Goal: Task Accomplishment & Management: Manage account settings

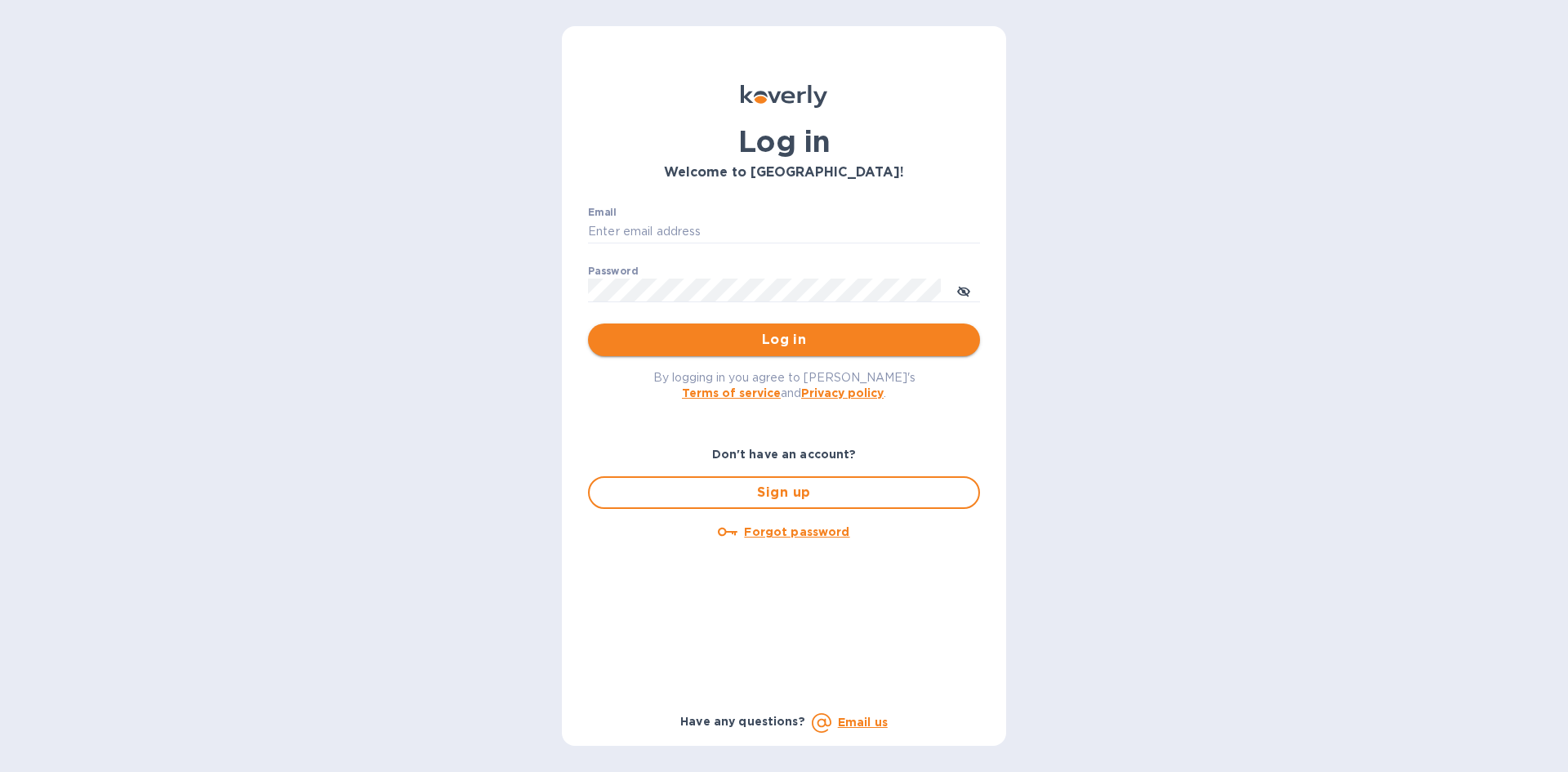
type input "[PERSON_NAME][EMAIL_ADDRESS][DOMAIN_NAME]"
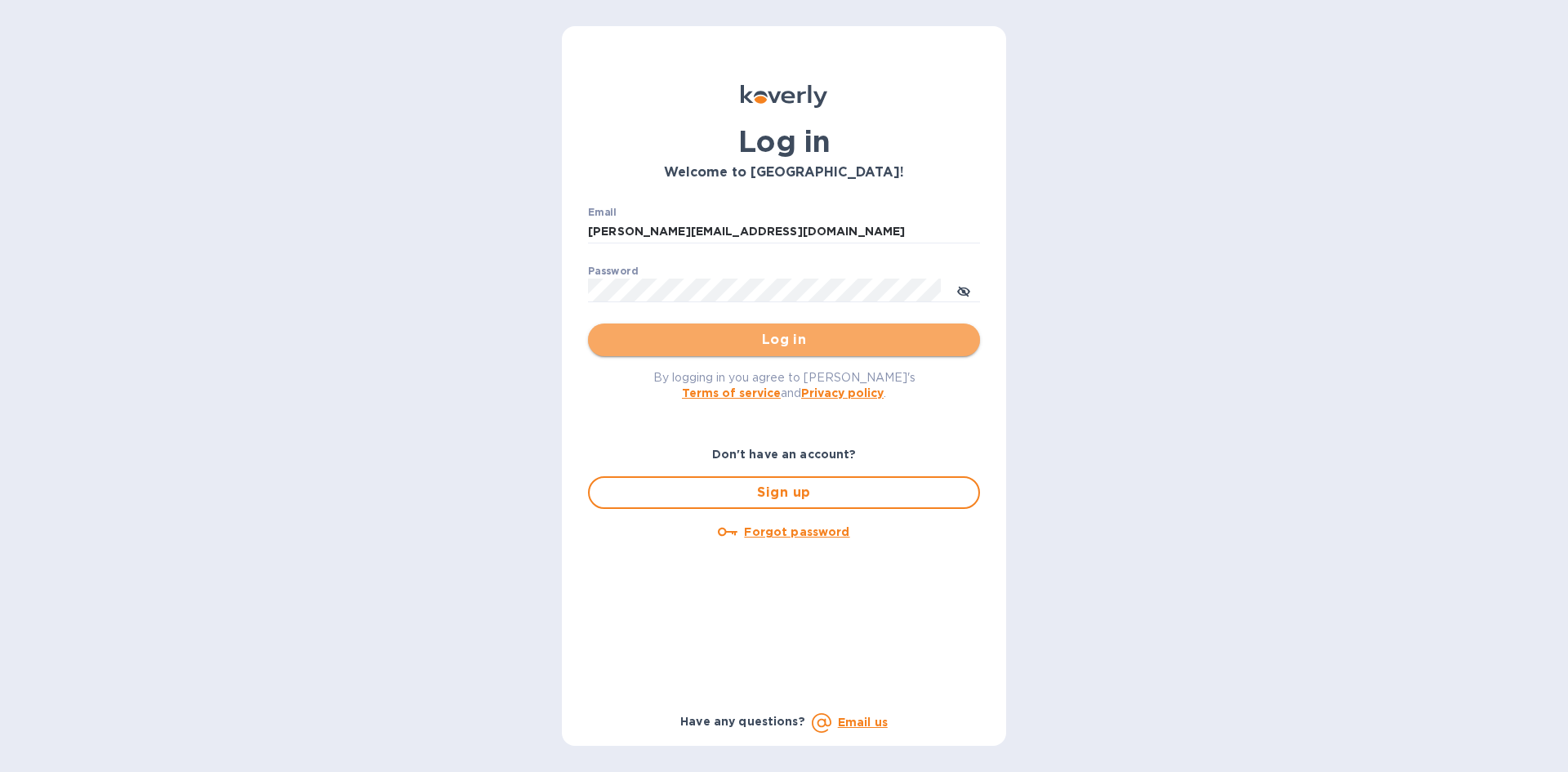
click at [922, 338] on span "Log in" at bounding box center [784, 339] width 365 height 20
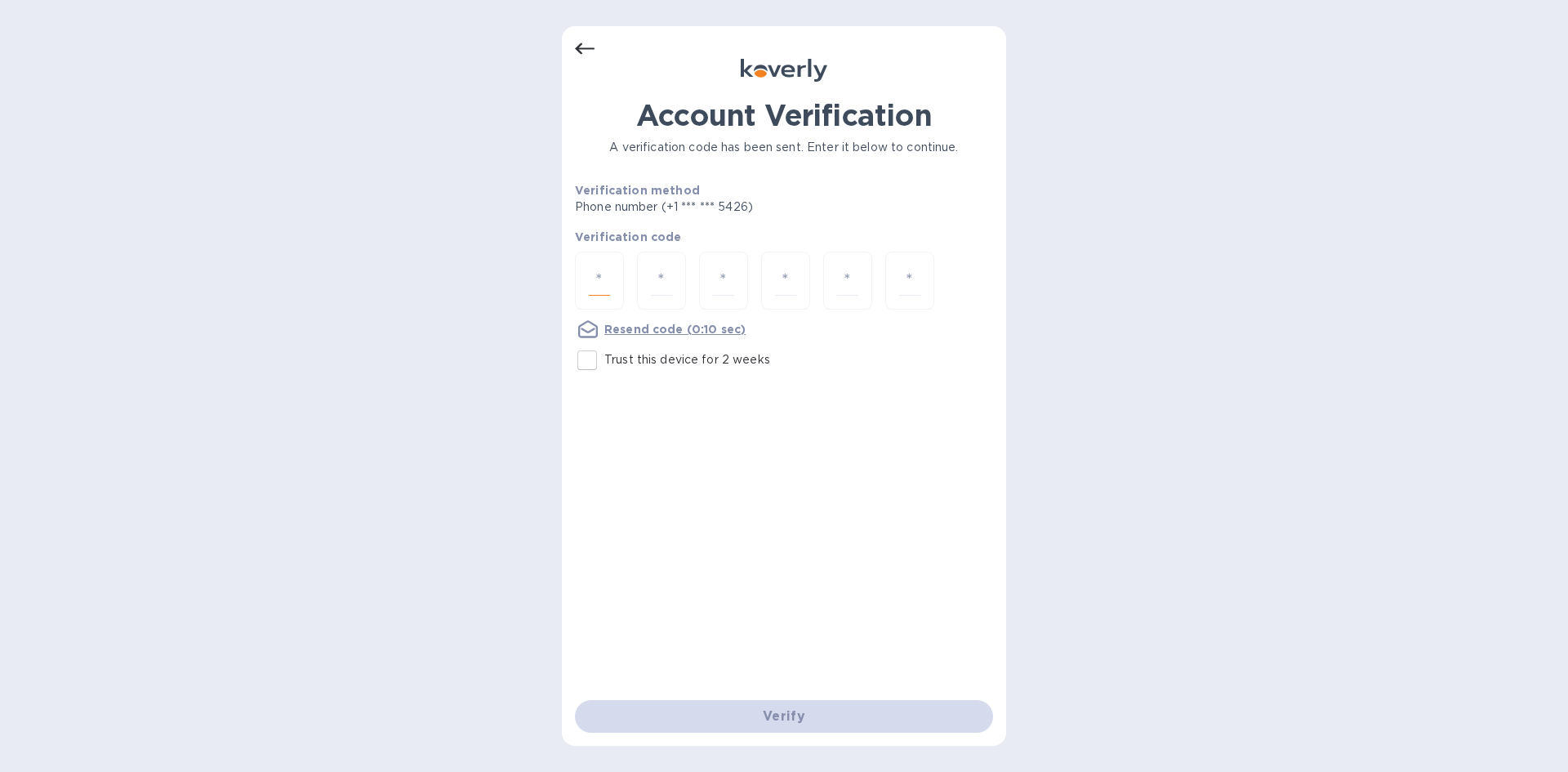
click at [590, 285] on input "number" at bounding box center [598, 281] width 21 height 30
type input "9"
type input "3"
type input "7"
type input "3"
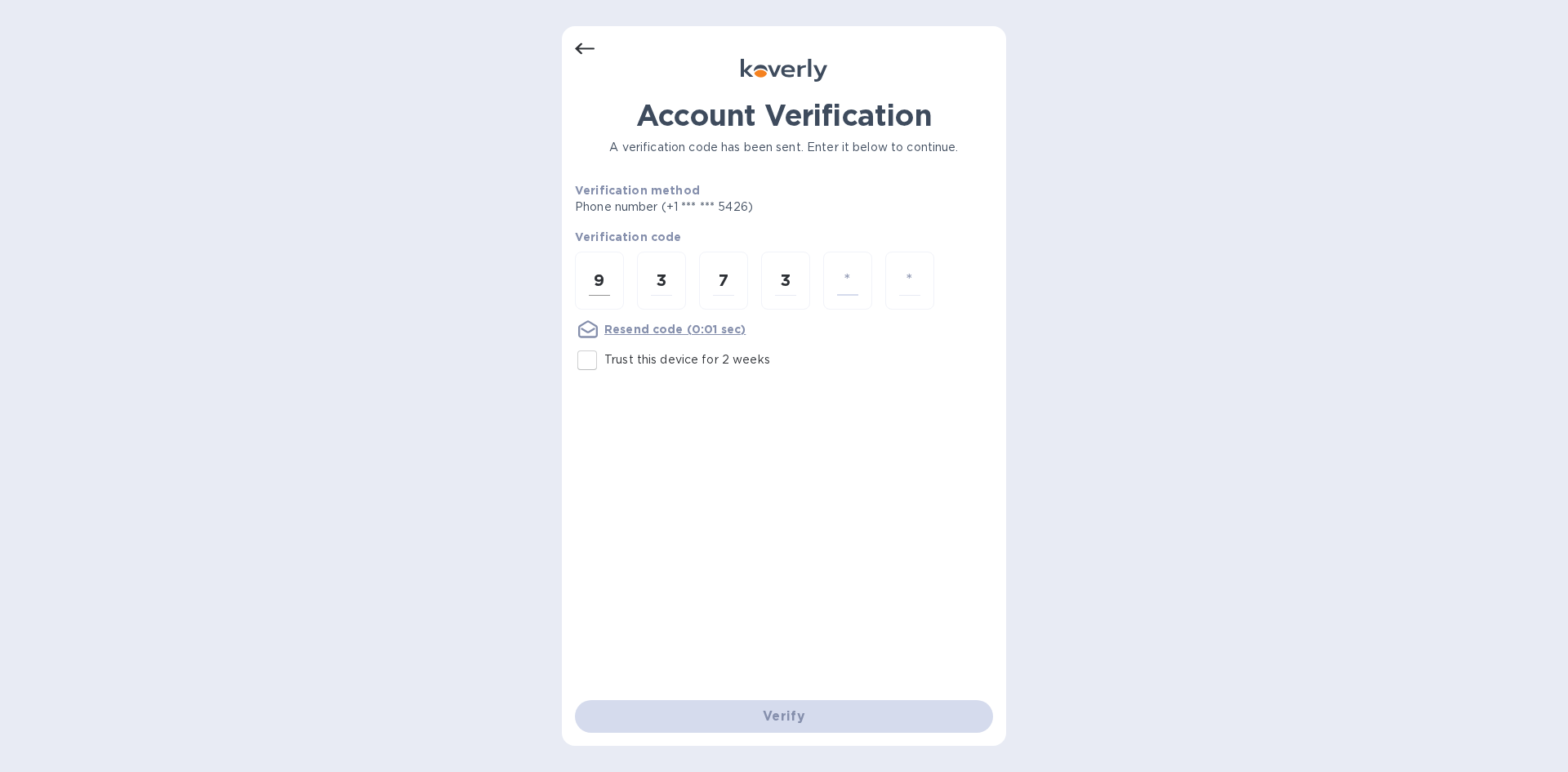
type input "4"
type input "3"
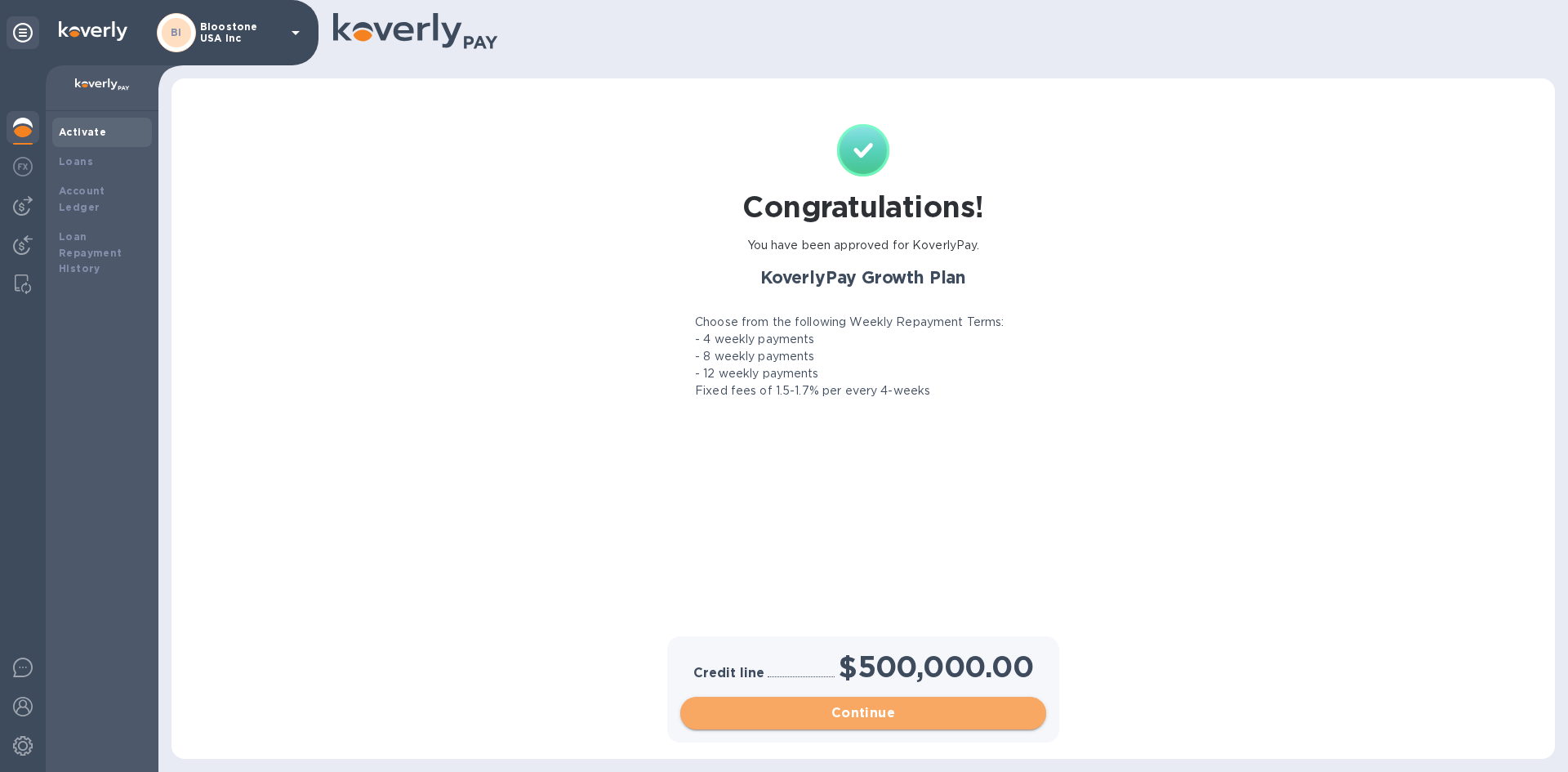
click at [841, 711] on span "Continue" at bounding box center [863, 712] width 339 height 20
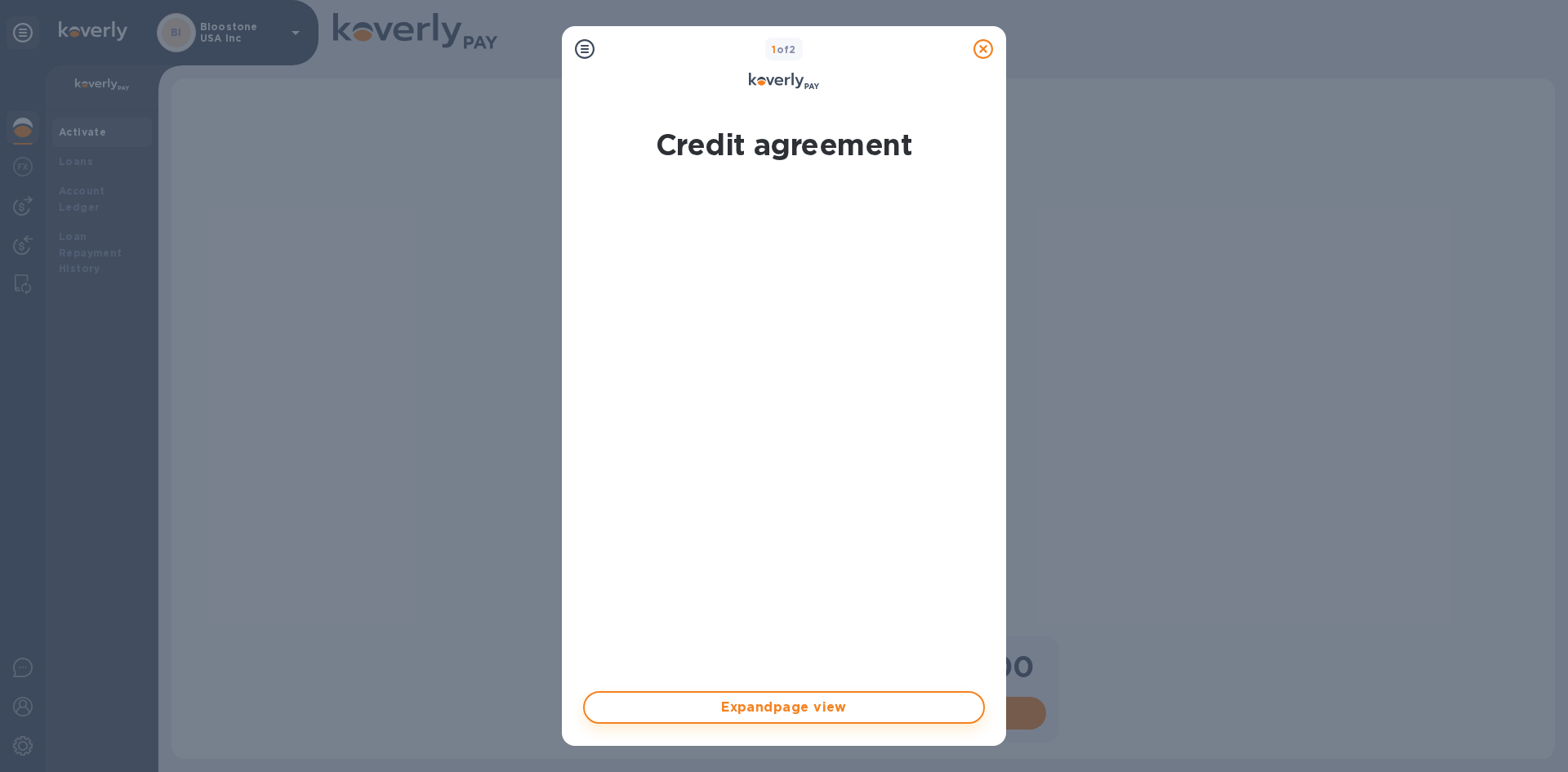
click at [770, 721] on button "Expand page view" at bounding box center [783, 707] width 402 height 33
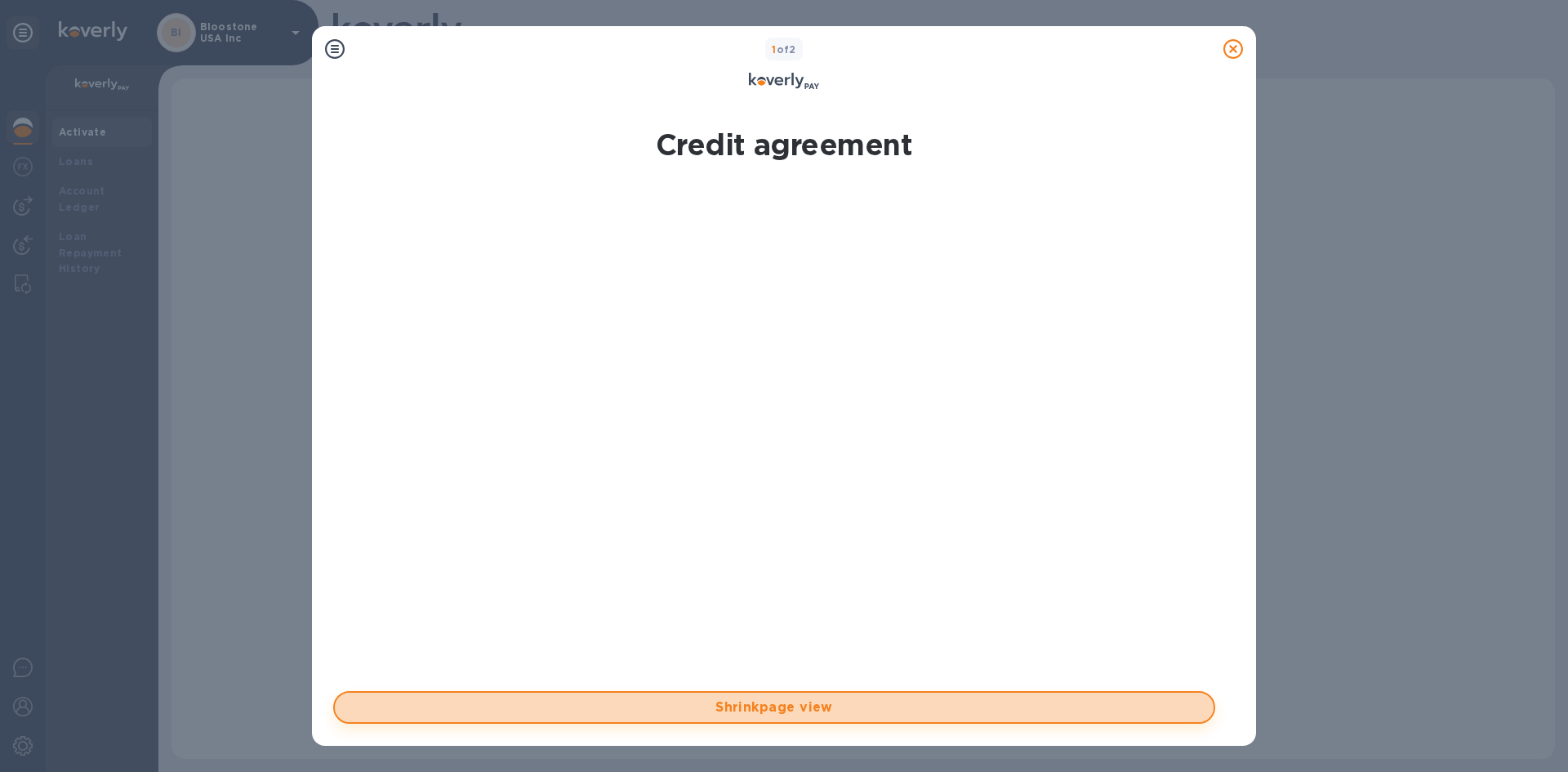
click at [779, 719] on button "Shrink page view" at bounding box center [774, 707] width 882 height 33
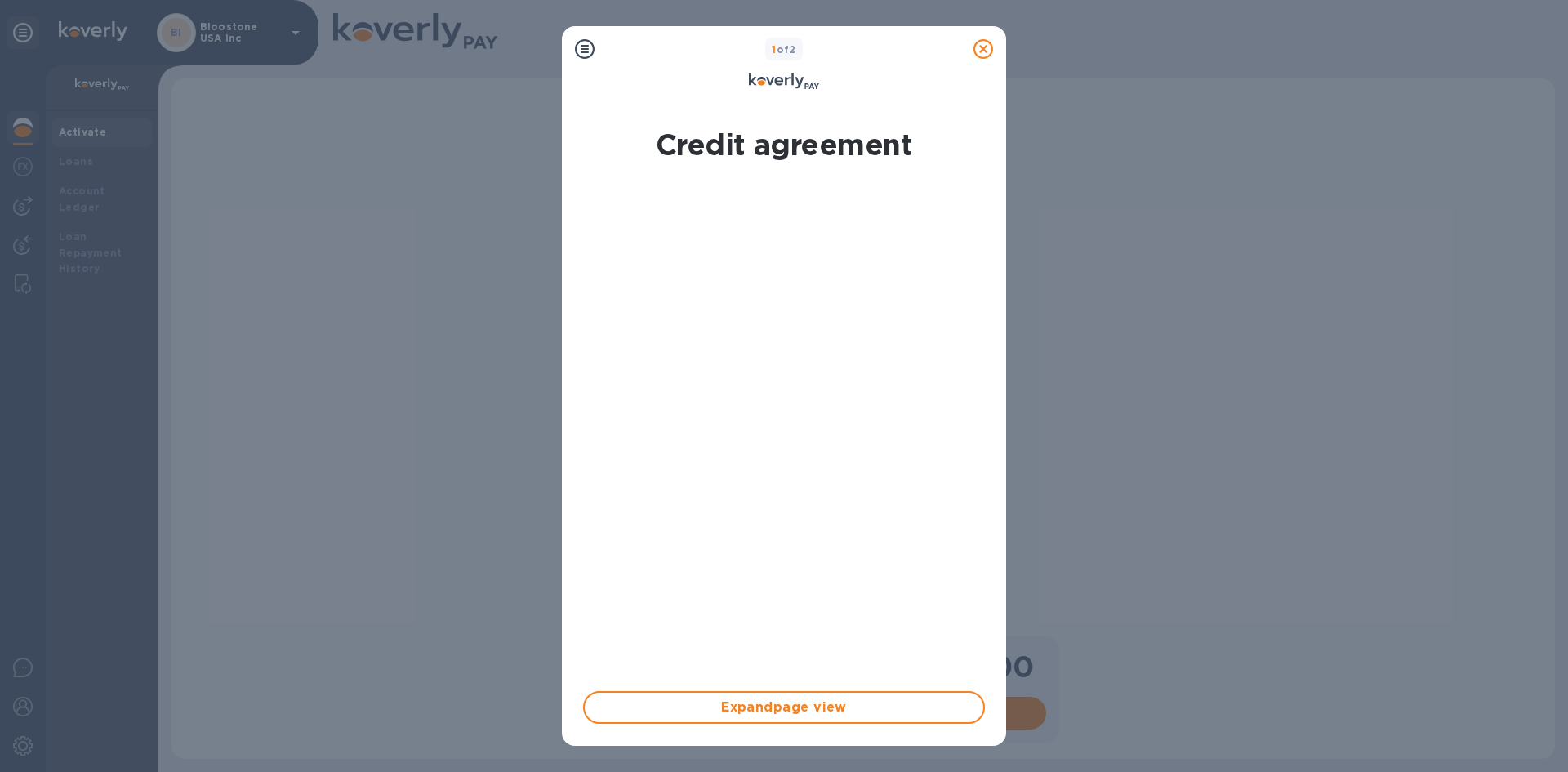
scroll to position [1, 0]
drag, startPoint x: 997, startPoint y: 238, endPoint x: 997, endPoint y: 332, distance: 94.0
click at [997, 331] on div "Credit agreement Expand page view By signing electronically, I Jonathan Zafir c…" at bounding box center [784, 423] width 444 height 644
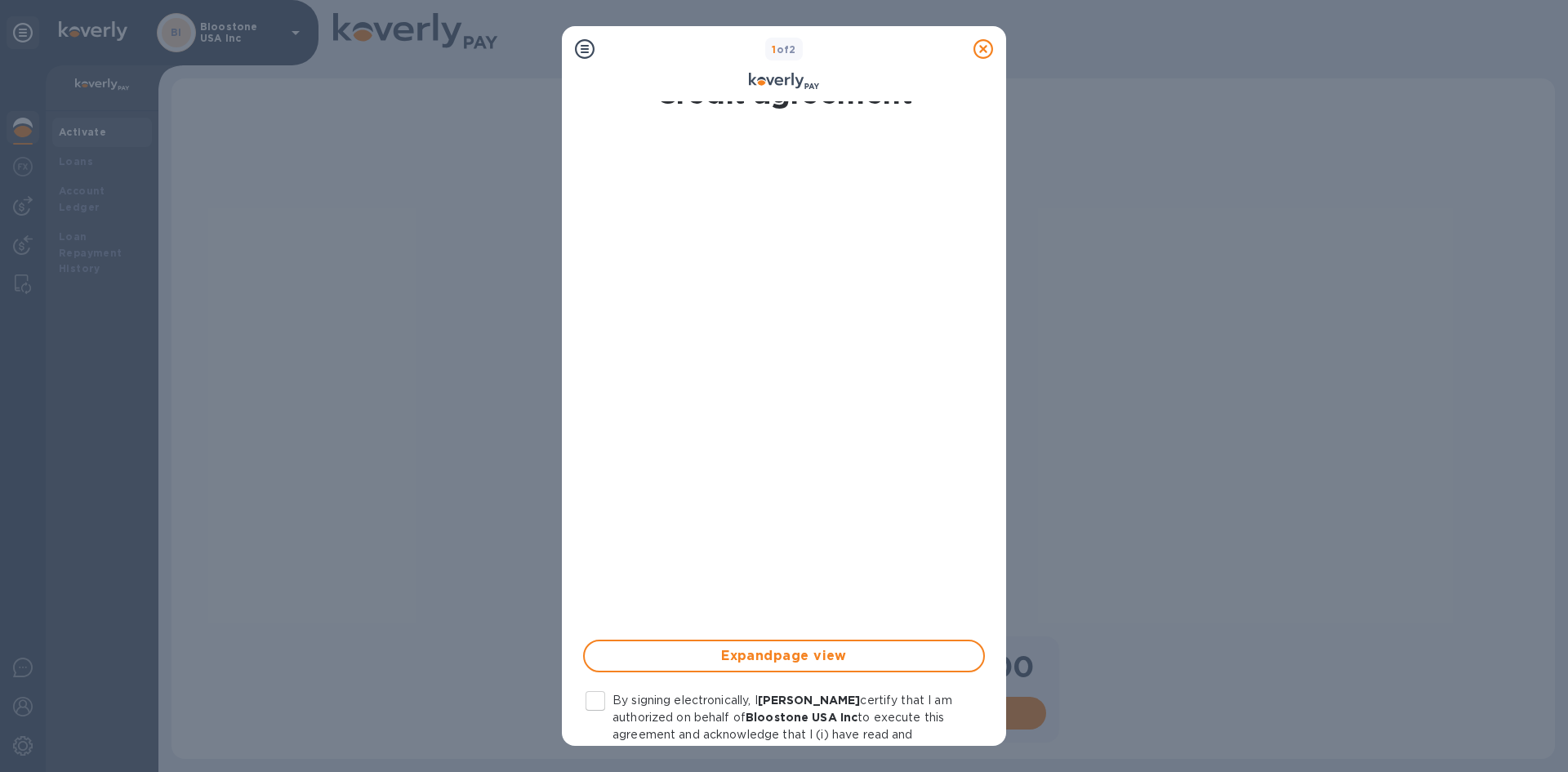
scroll to position [82, 0]
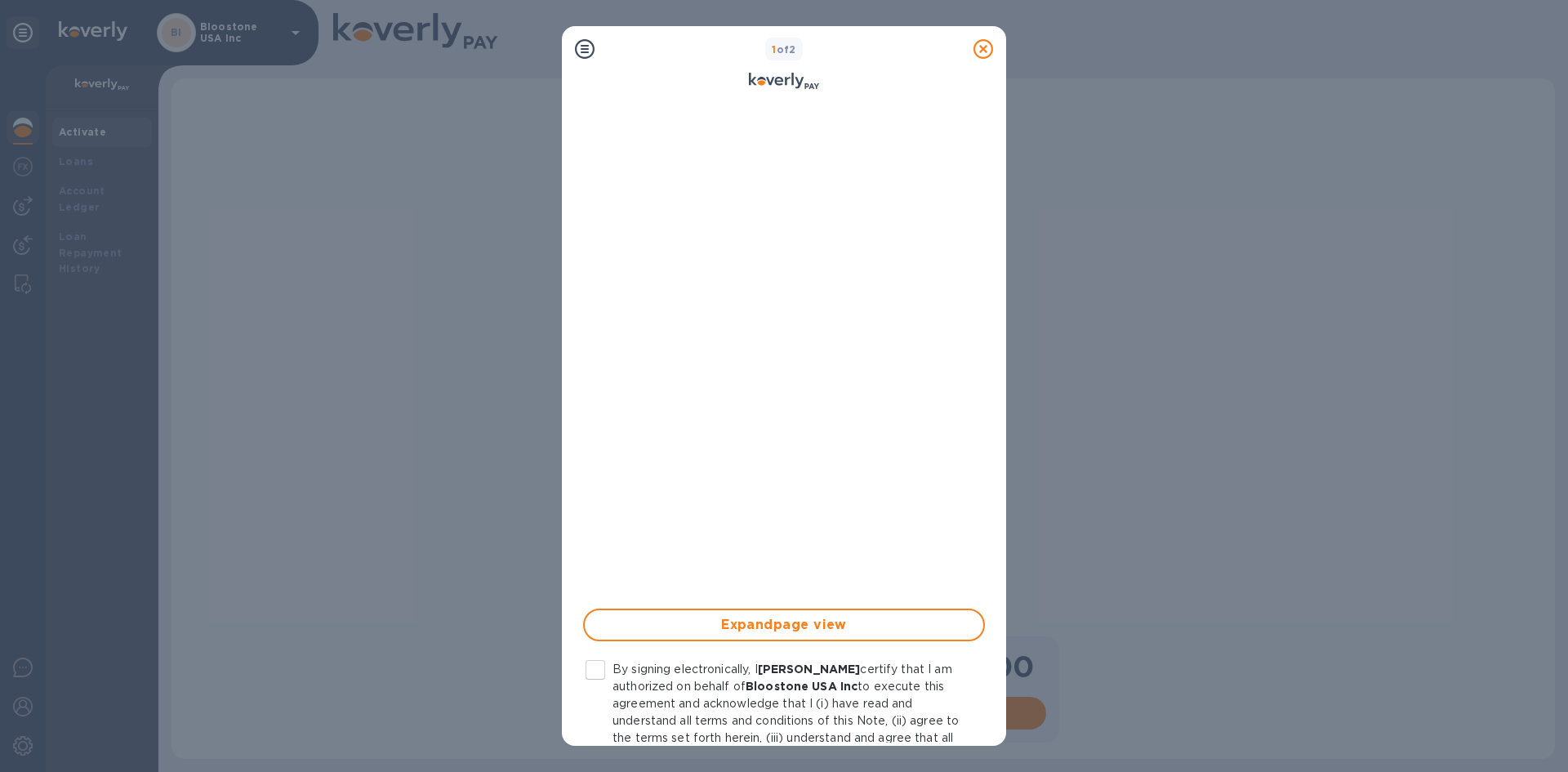
click at [596, 669] on input "By signing electronically, I Jonathan Zafir certify that I am authorized on beh…" at bounding box center [595, 669] width 34 height 34
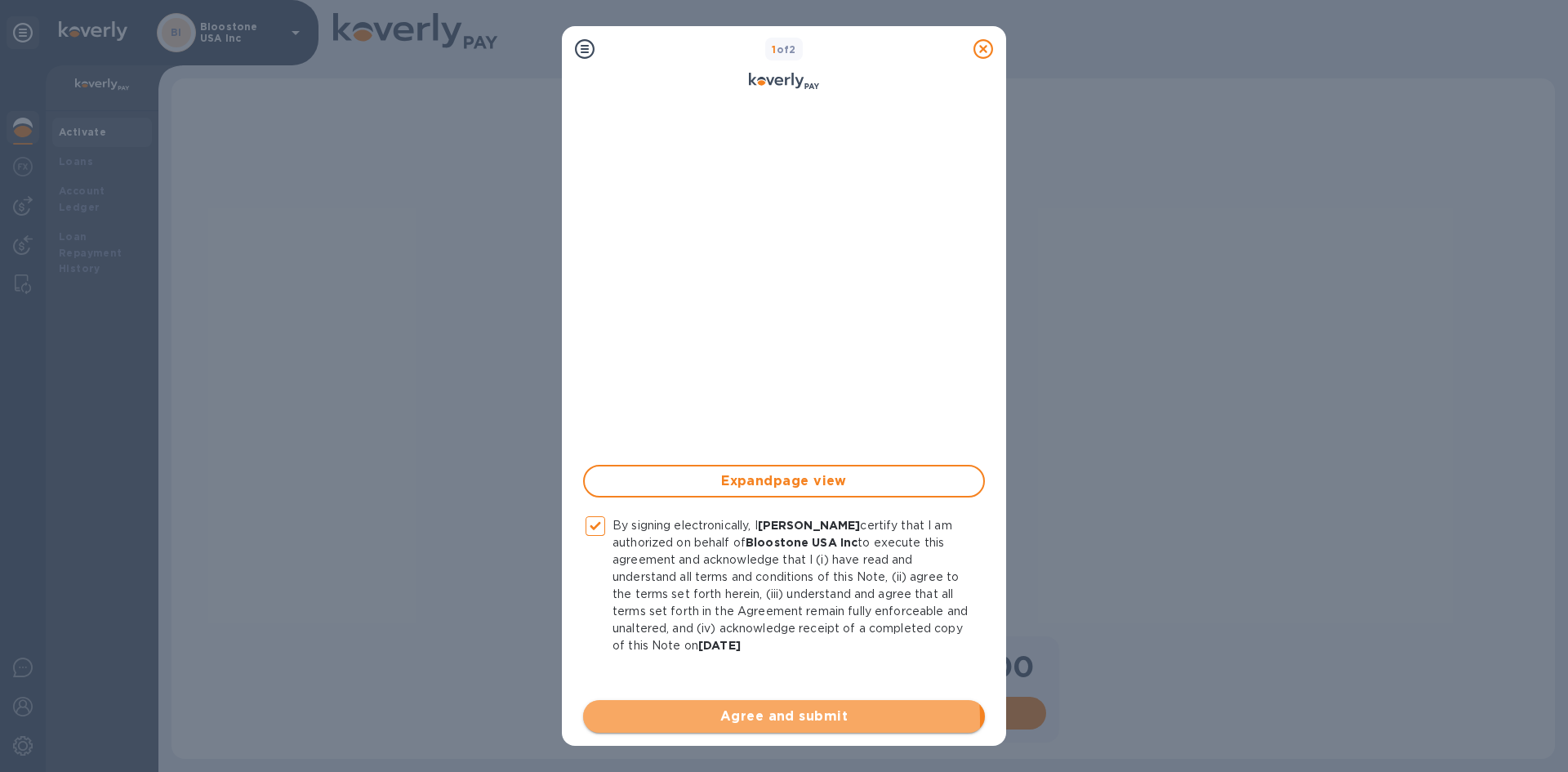
click at [714, 721] on span "Agree and submit" at bounding box center [783, 716] width 376 height 20
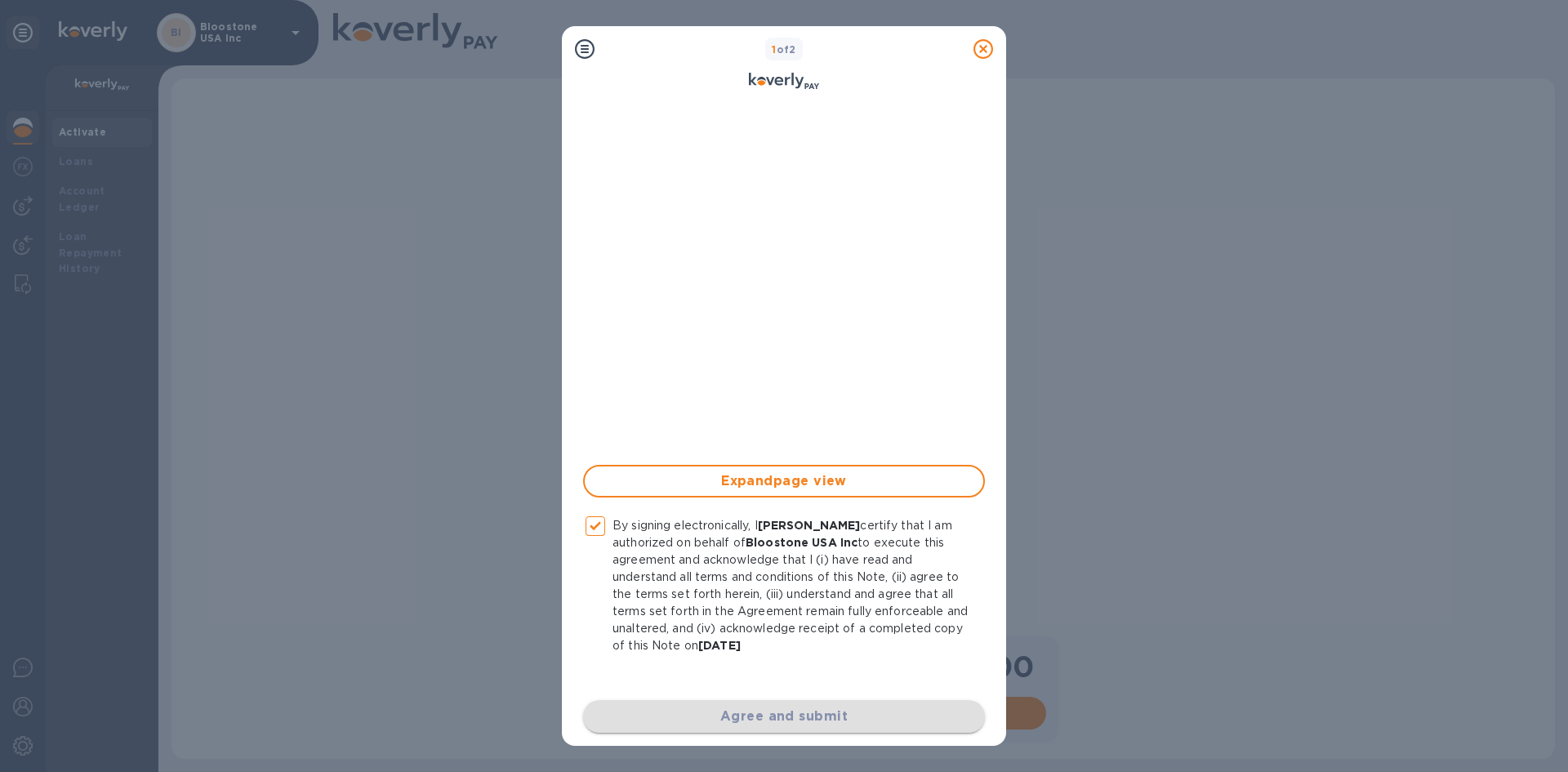
checkbox input "false"
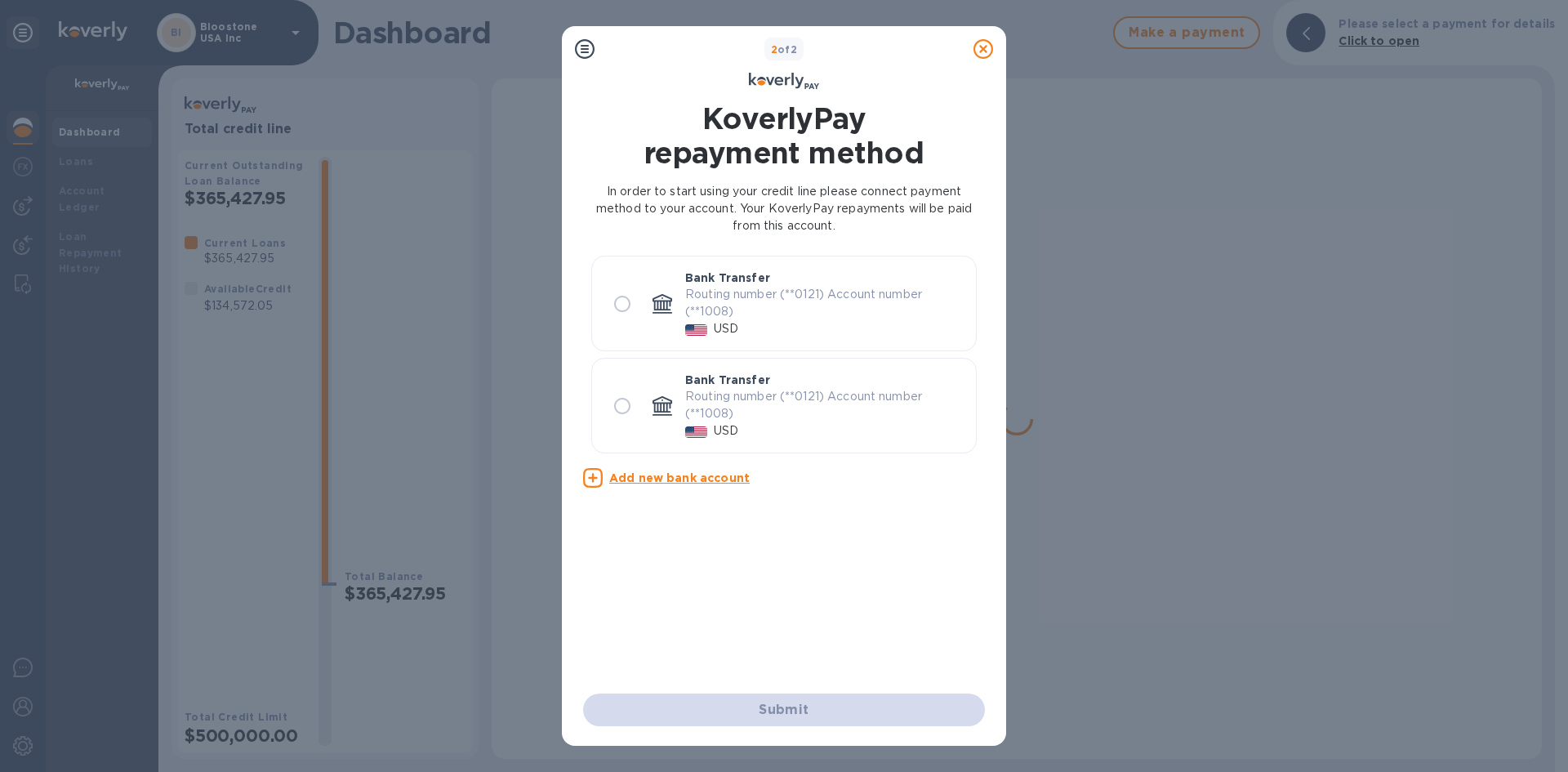
scroll to position [0, 0]
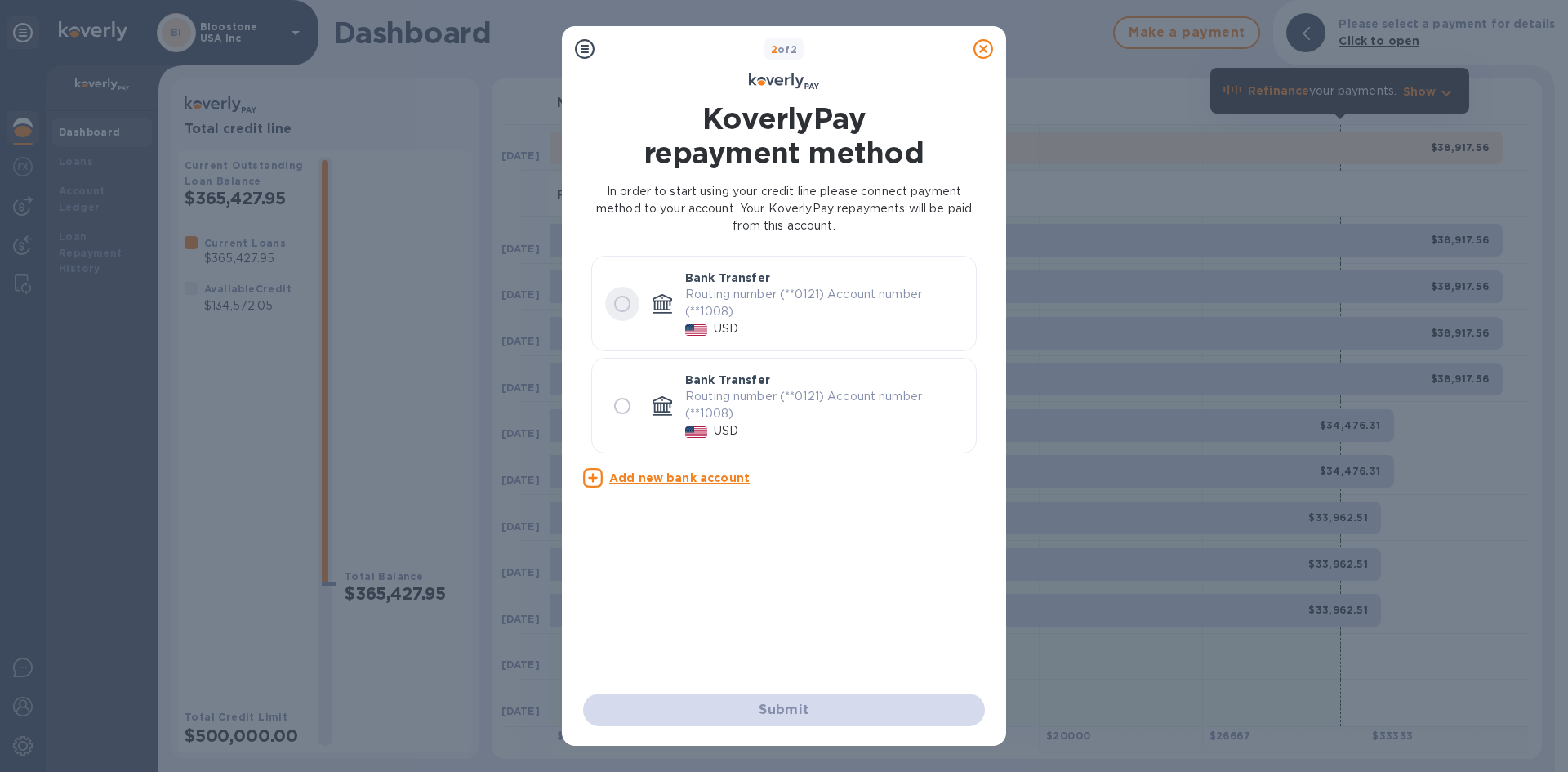
click at [615, 302] on input "radio" at bounding box center [622, 303] width 34 height 34
radio input "true"
click at [615, 302] on input "radio" at bounding box center [622, 303] width 34 height 34
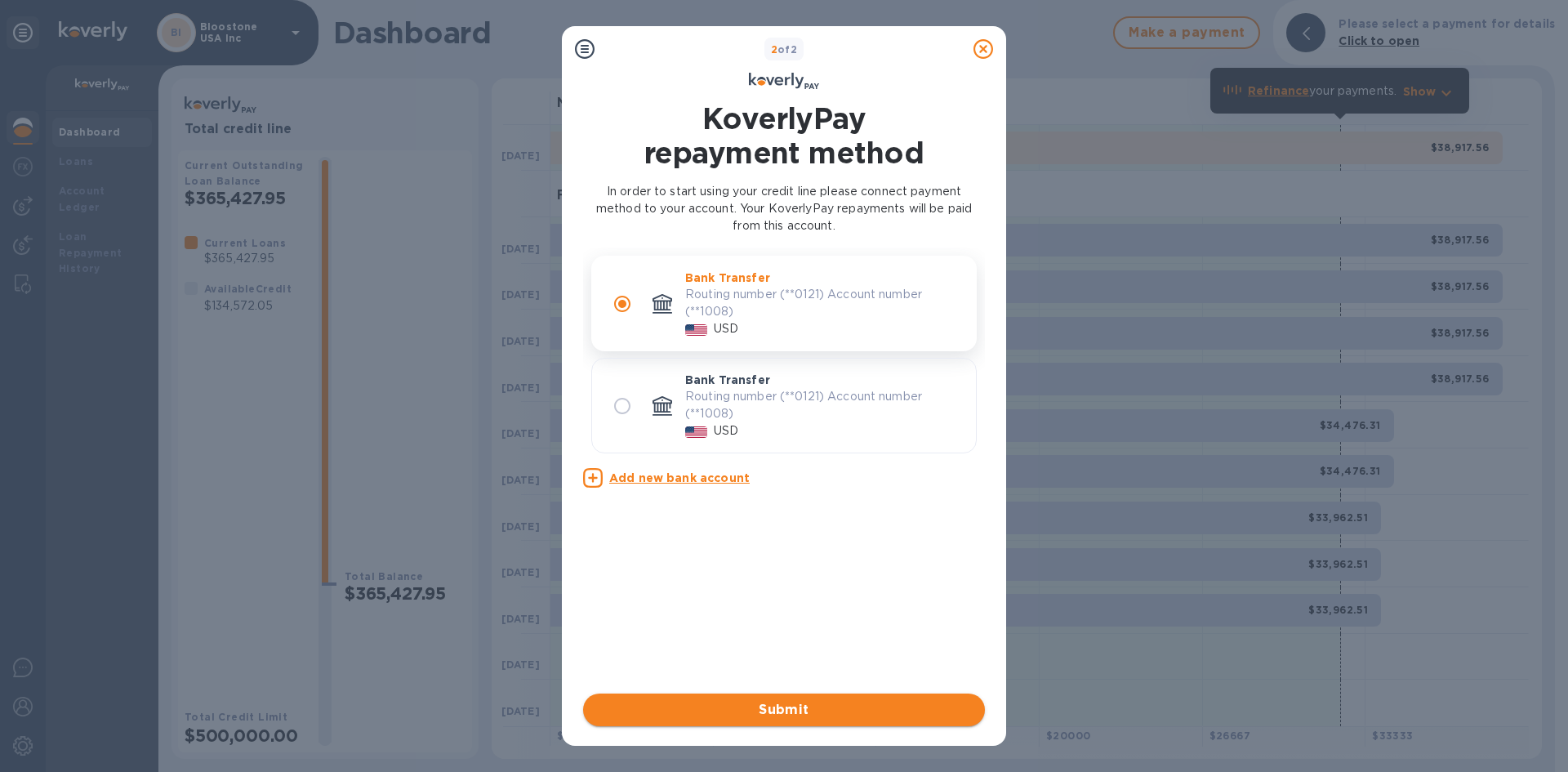
click at [808, 712] on span "Submit" at bounding box center [783, 710] width 376 height 20
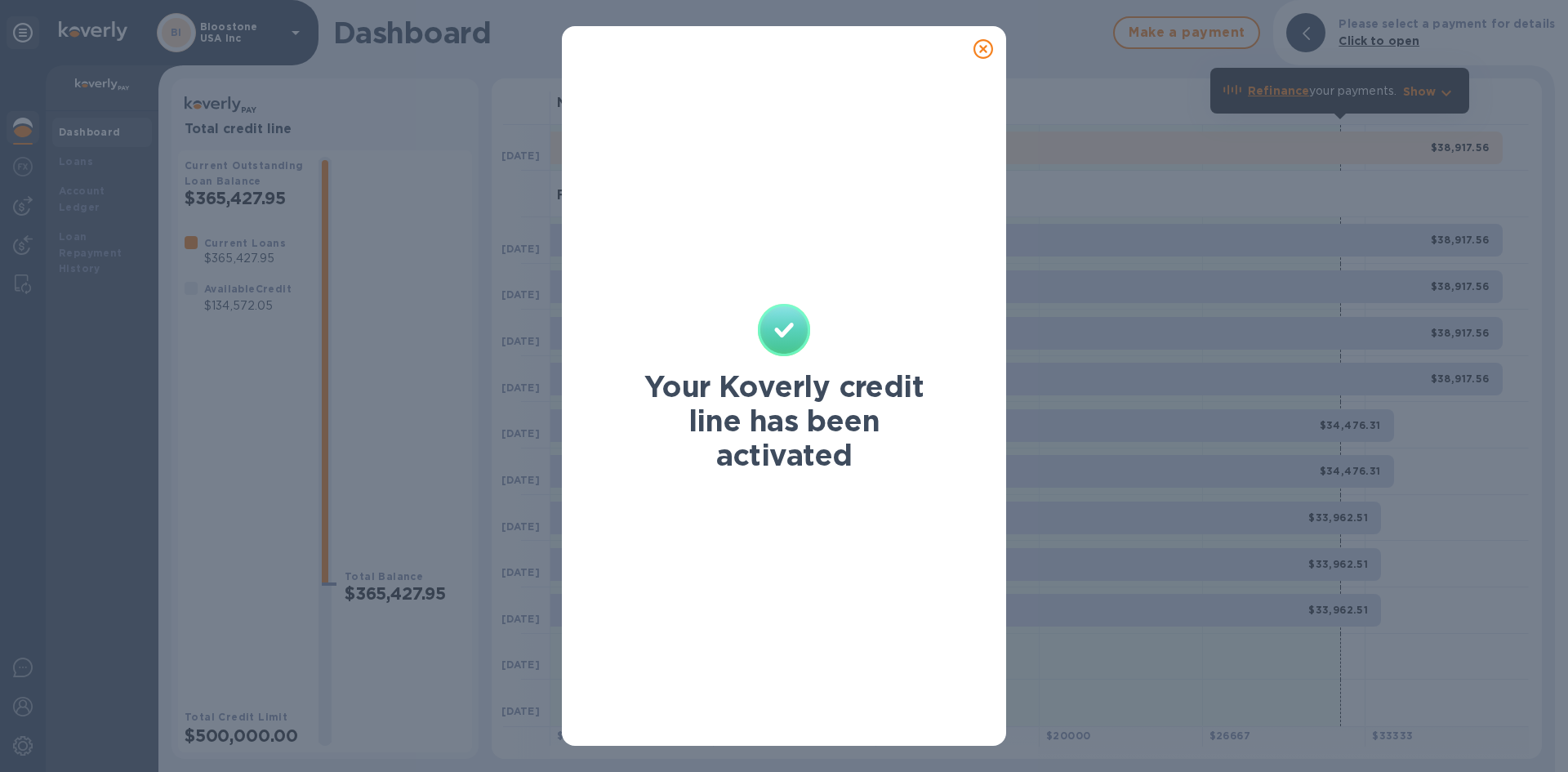
click at [985, 45] on icon at bounding box center [983, 48] width 20 height 20
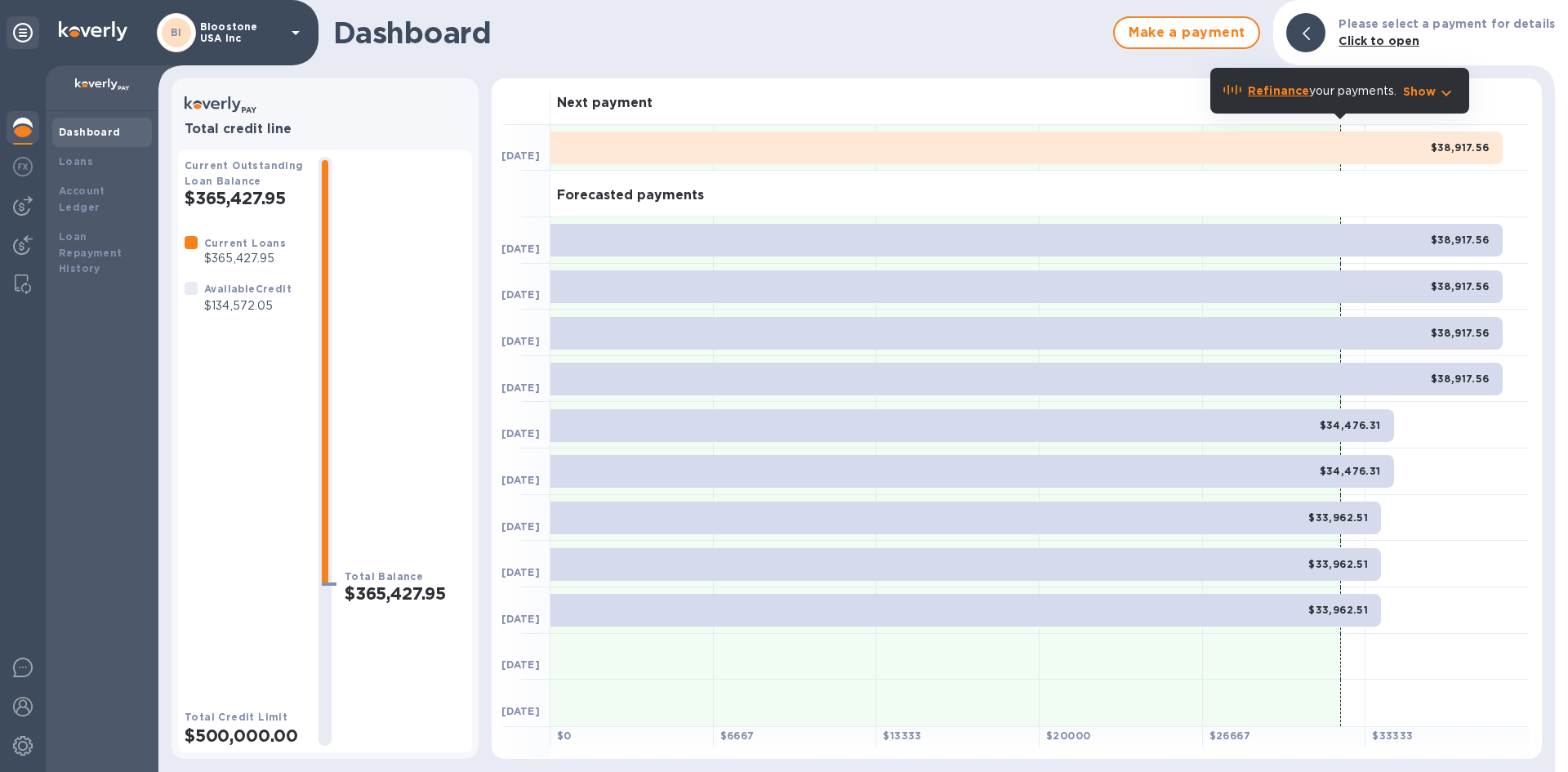
click at [188, 287] on div at bounding box center [191, 288] width 13 height 13
click at [1429, 92] on p "Show" at bounding box center [1420, 91] width 34 height 17
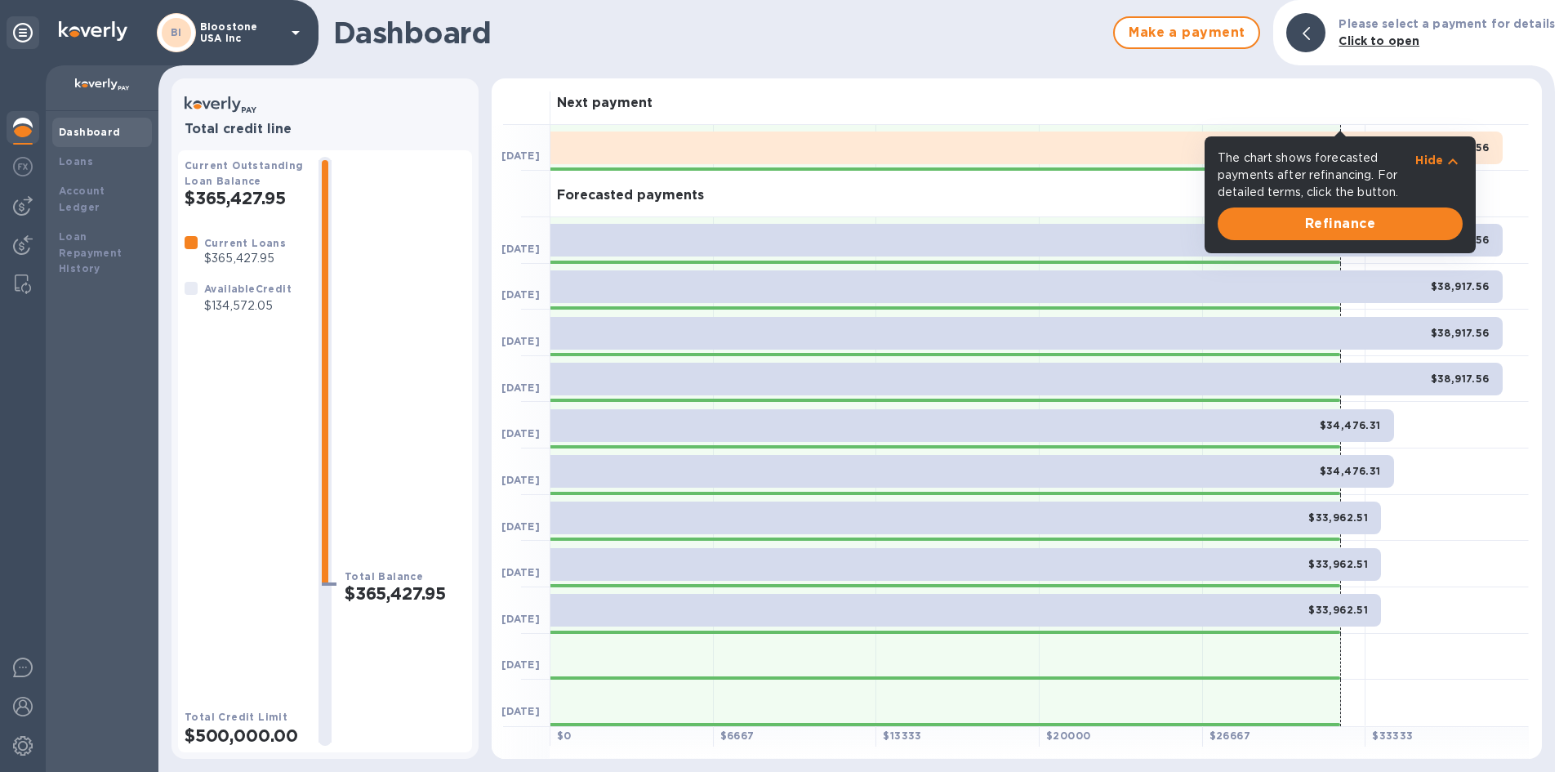
click at [1435, 161] on p "Hide" at bounding box center [1429, 160] width 28 height 17
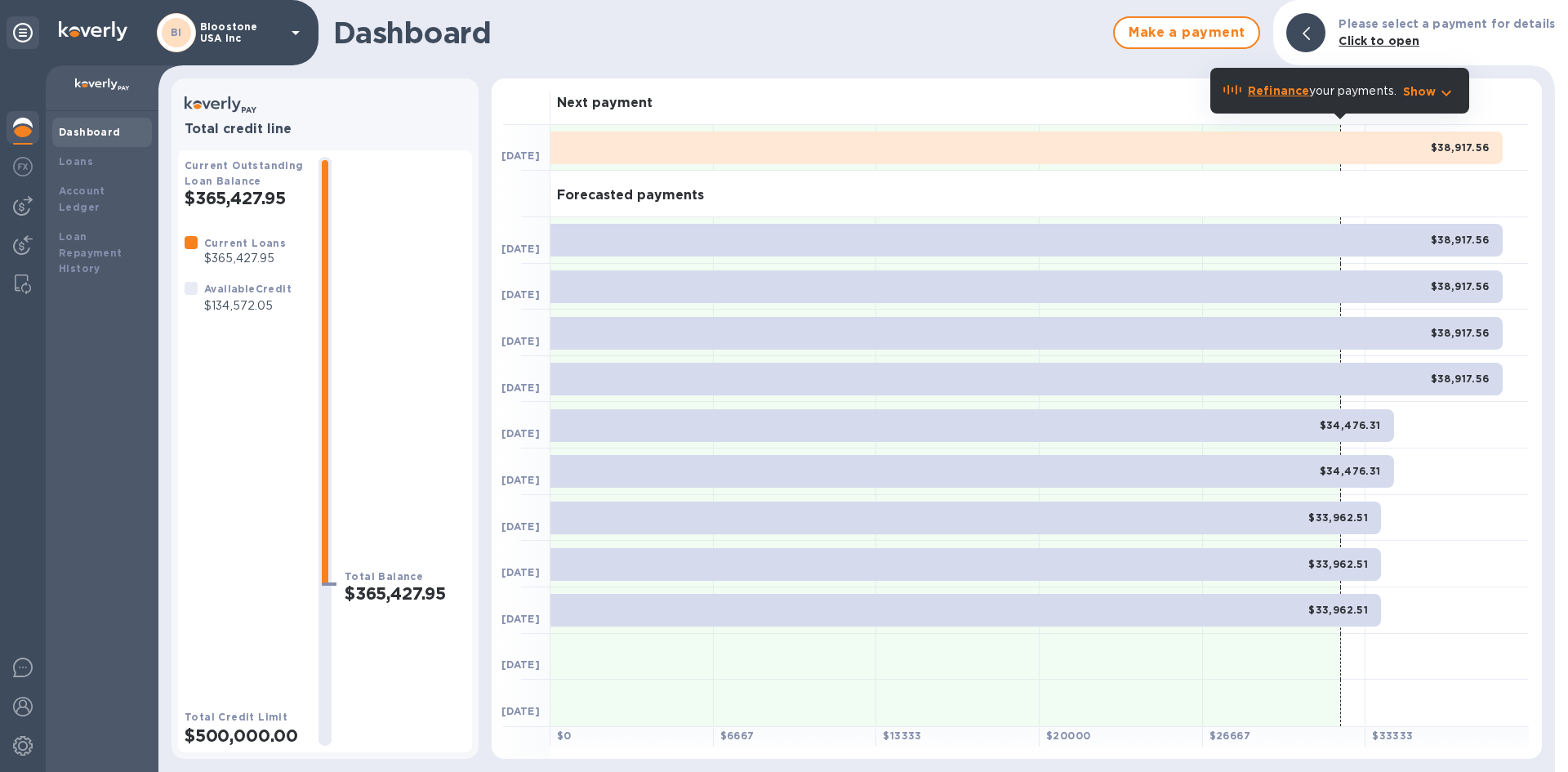
click at [1435, 161] on div "$38,917.56" at bounding box center [1025, 147] width 952 height 33
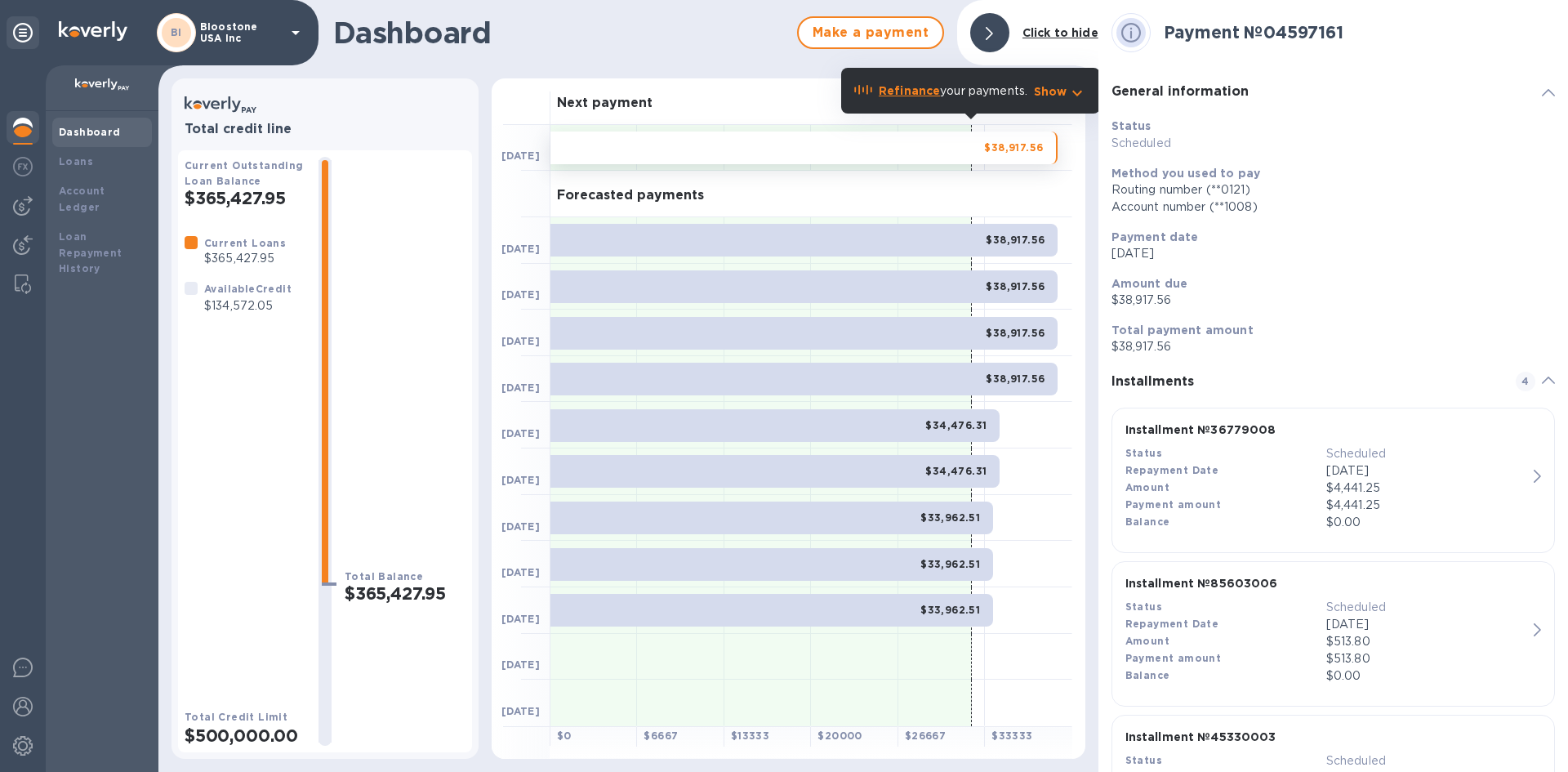
click at [735, 95] on div "Next payment" at bounding box center [811, 102] width 522 height 47
click at [111, 131] on b "Dashboard" at bounding box center [89, 131] width 62 height 12
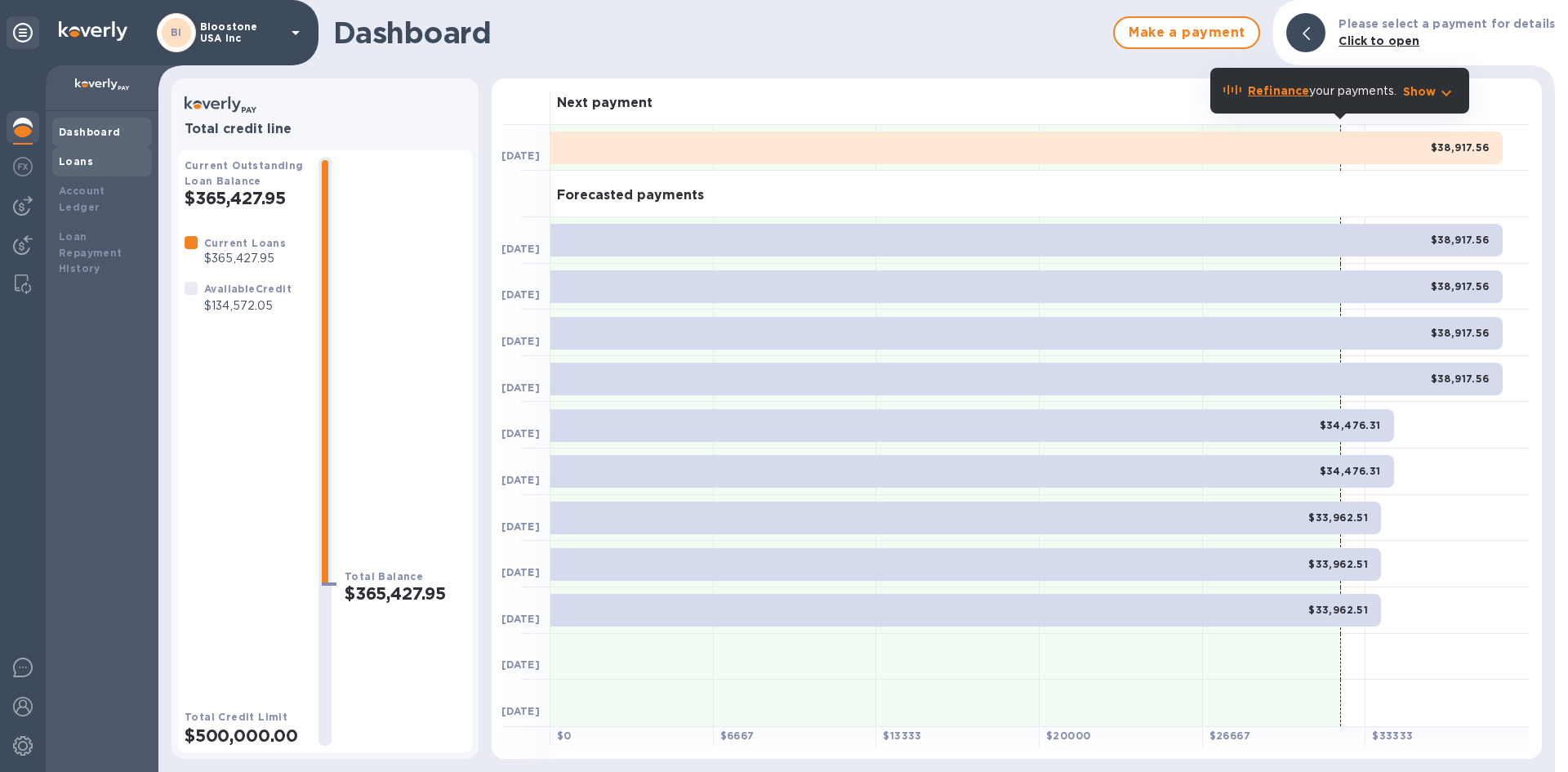
click at [69, 172] on div "Loans" at bounding box center [102, 162] width 100 height 30
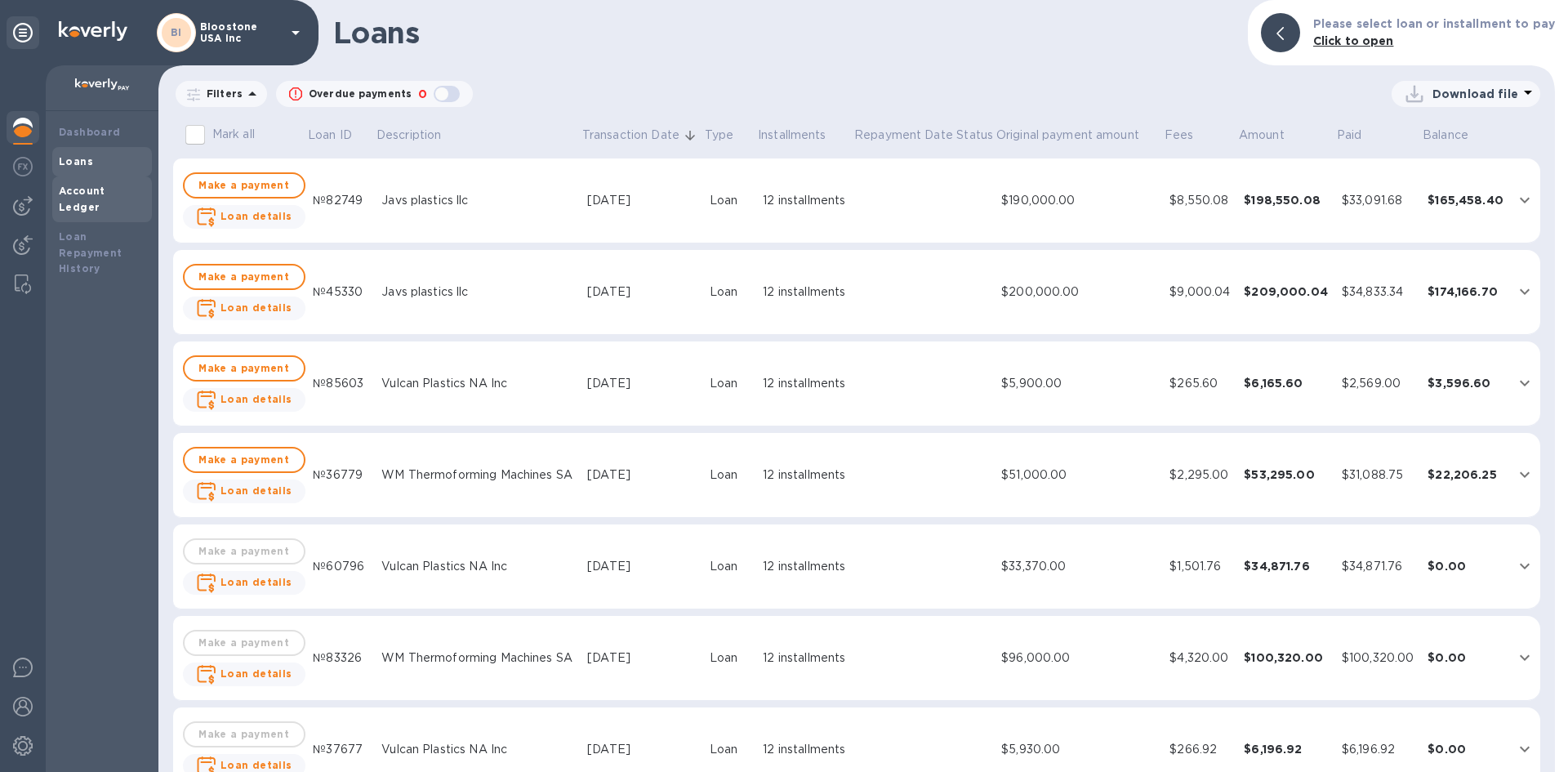
click at [81, 195] on b "Account Ledger" at bounding box center [82, 199] width 47 height 29
